Goal: Find specific page/section: Find specific page/section

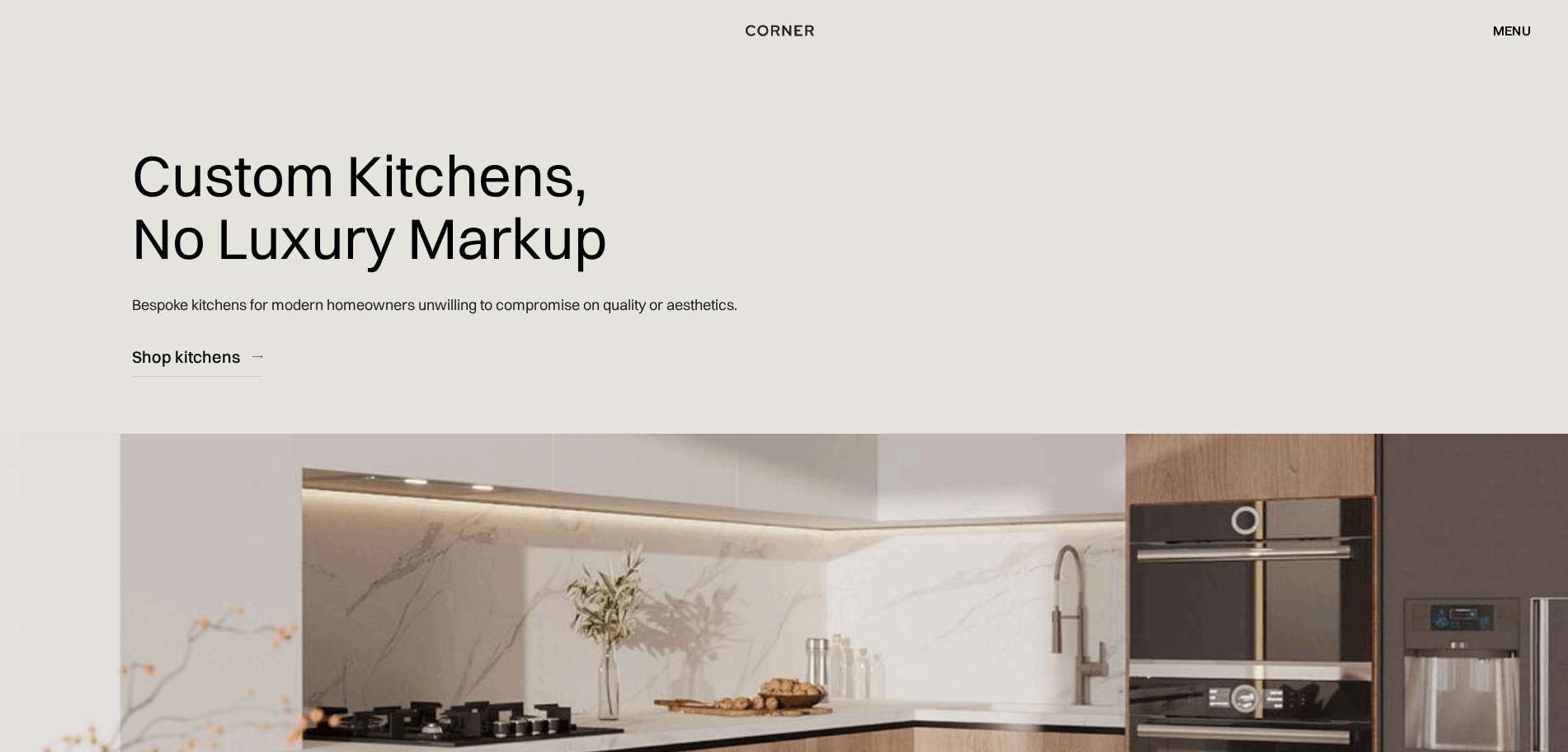
click at [1503, 39] on div "menu close" at bounding box center [1503, 30] width 54 height 28
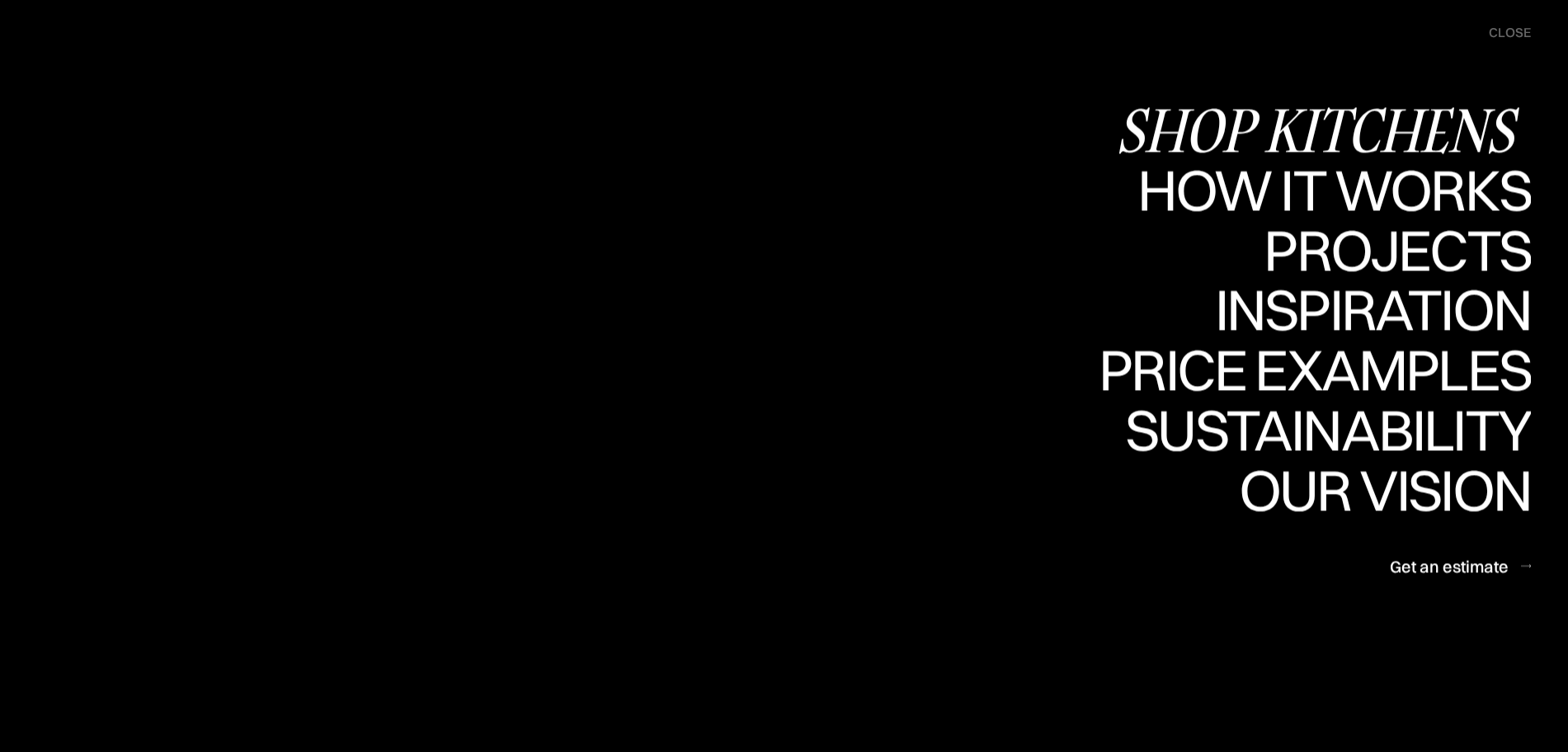
click at [0, 0] on div "Shop Kitchens" at bounding box center [0, 0] width 0 height 0
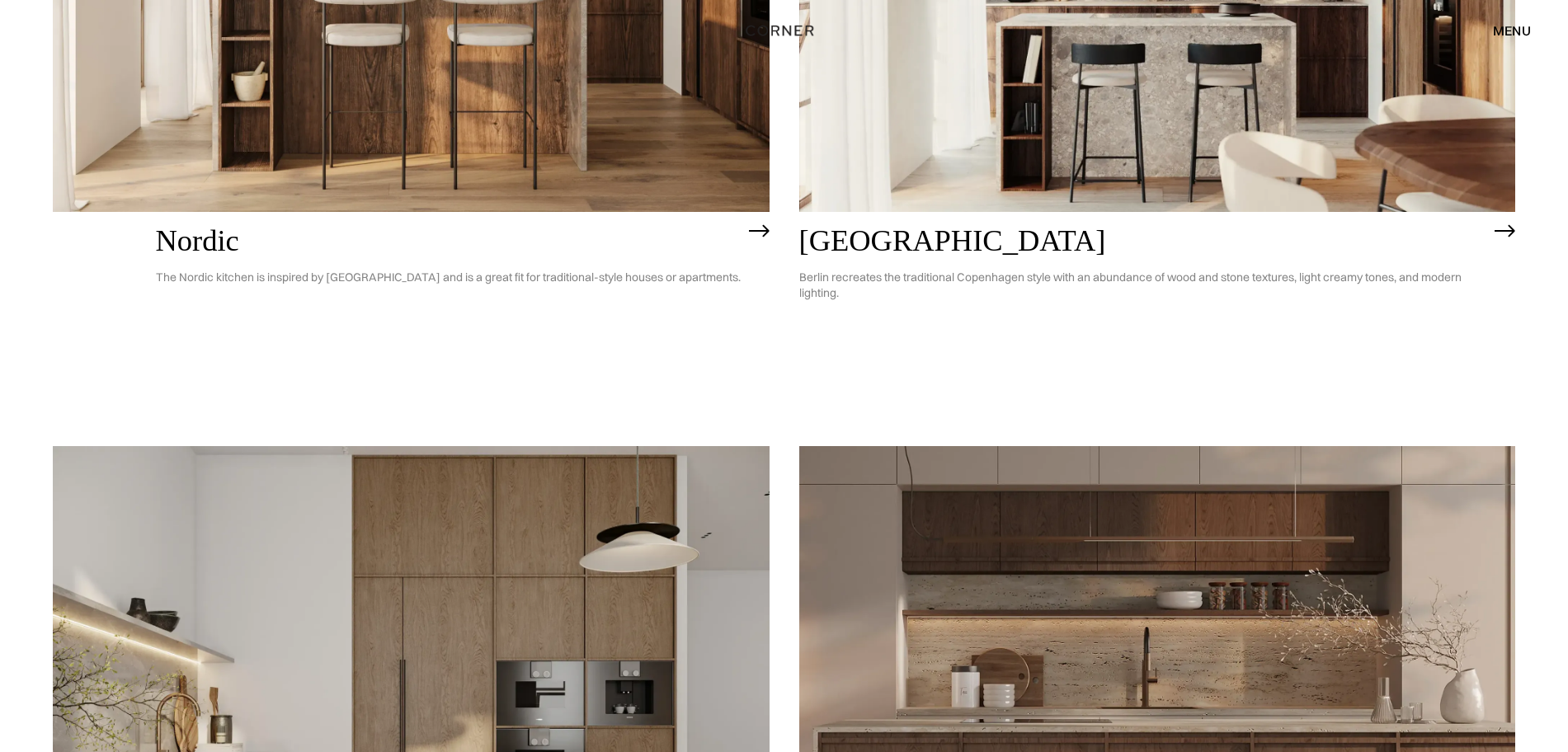
scroll to position [1031, 0]
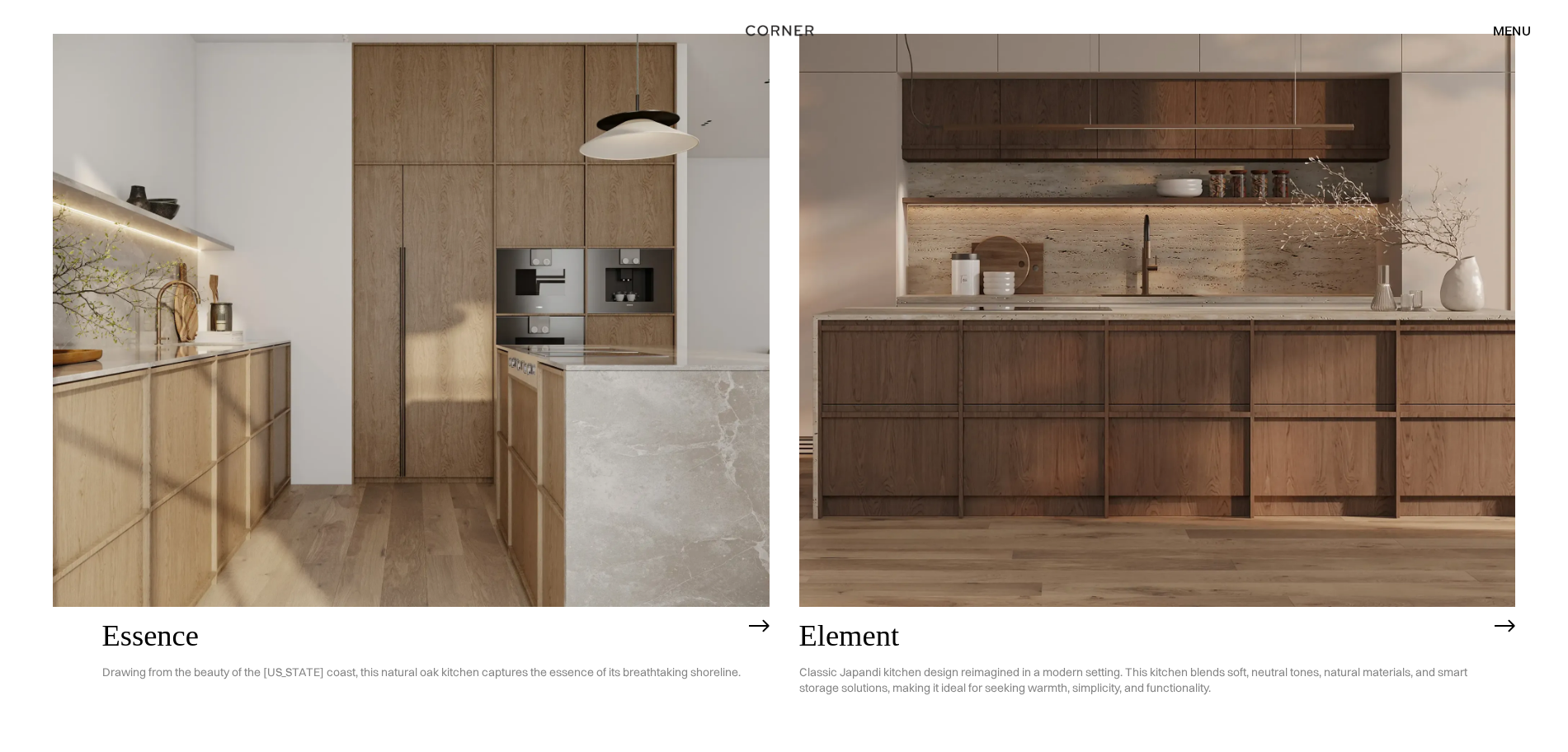
click at [1074, 369] on img at bounding box center [1158, 319] width 716 height 573
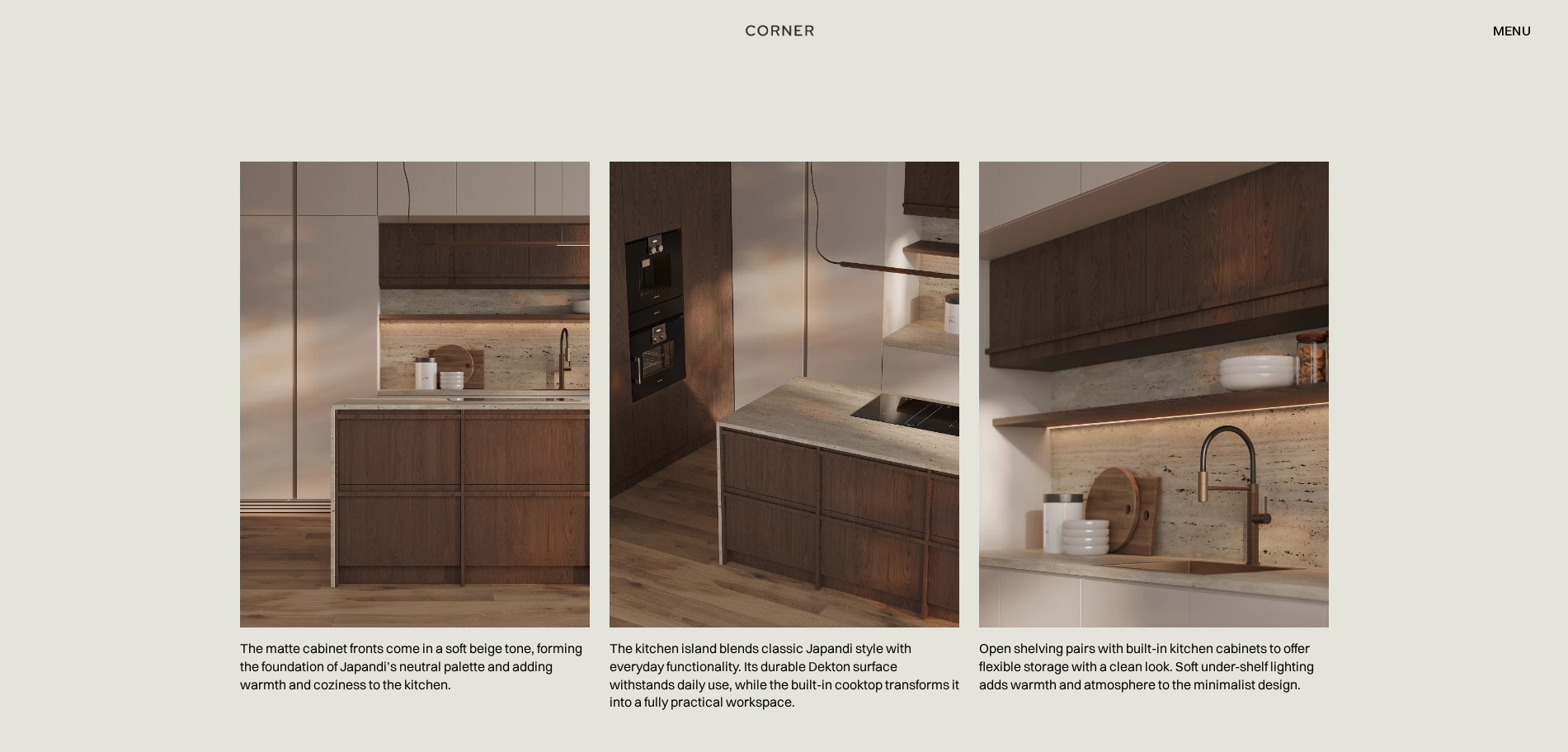
scroll to position [2575, 0]
